Goal: Navigation & Orientation: Find specific page/section

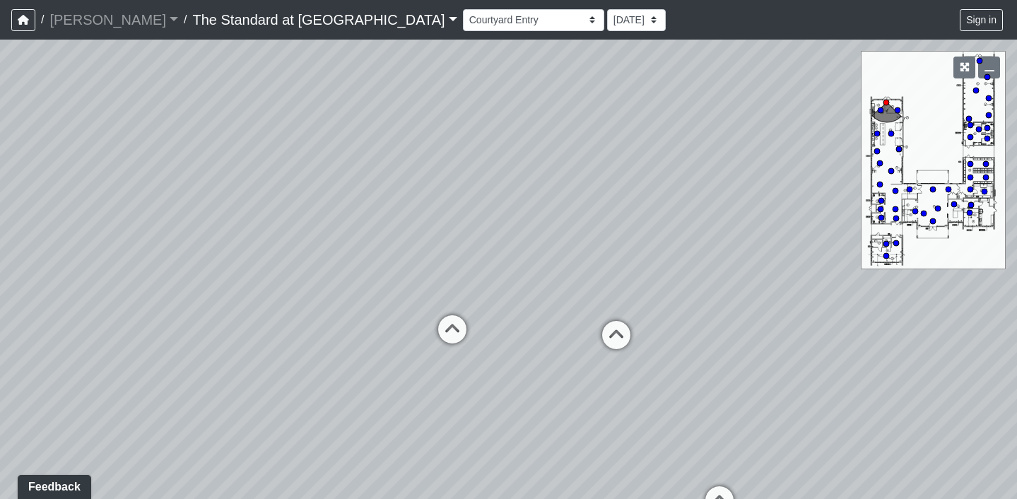
drag, startPoint x: 300, startPoint y: 184, endPoint x: 603, endPoint y: 156, distance: 304.5
click at [603, 156] on div "Loading... Fireplace Loading... Pool Table Loading... Pool Courtyard - Clubroom…" at bounding box center [508, 269] width 1017 height 459
select select "rfUnoiKHDw24o8gjgMf6da"
